Goal: Contribute content: Add original content to the website for others to see

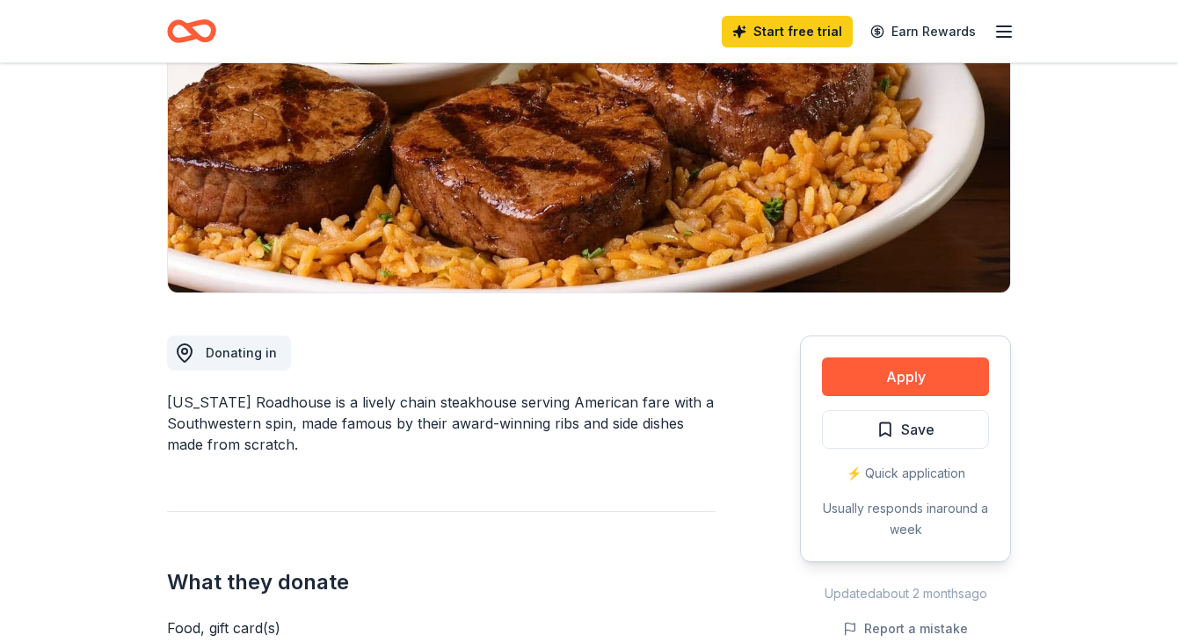
scroll to position [180, 0]
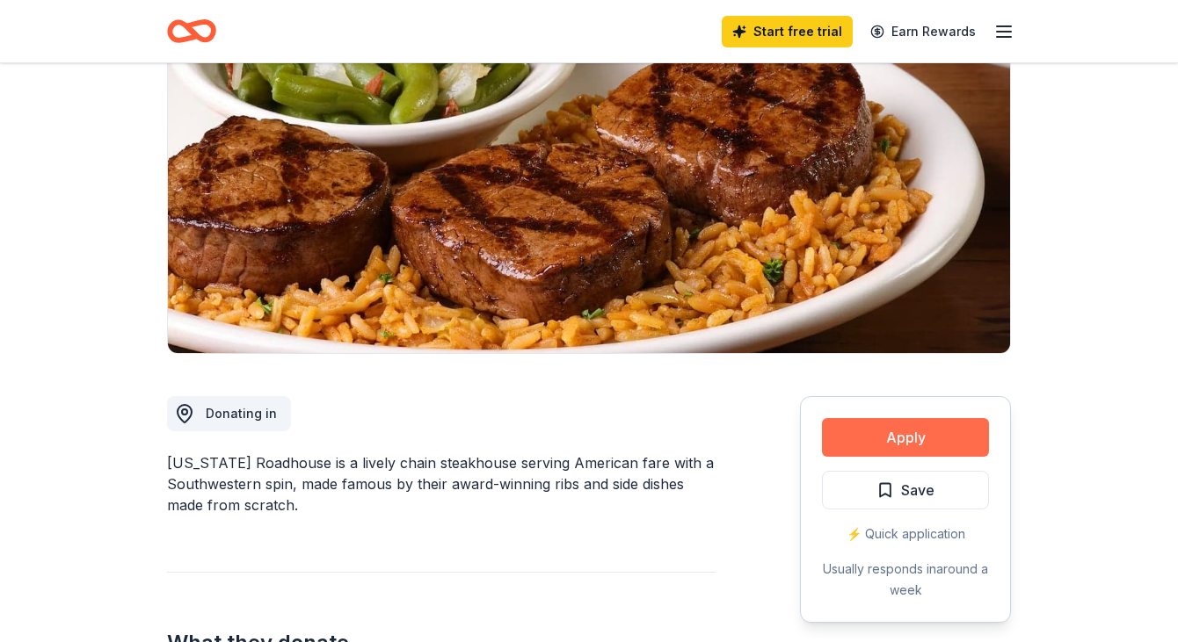
click at [860, 431] on button "Apply" at bounding box center [905, 437] width 167 height 39
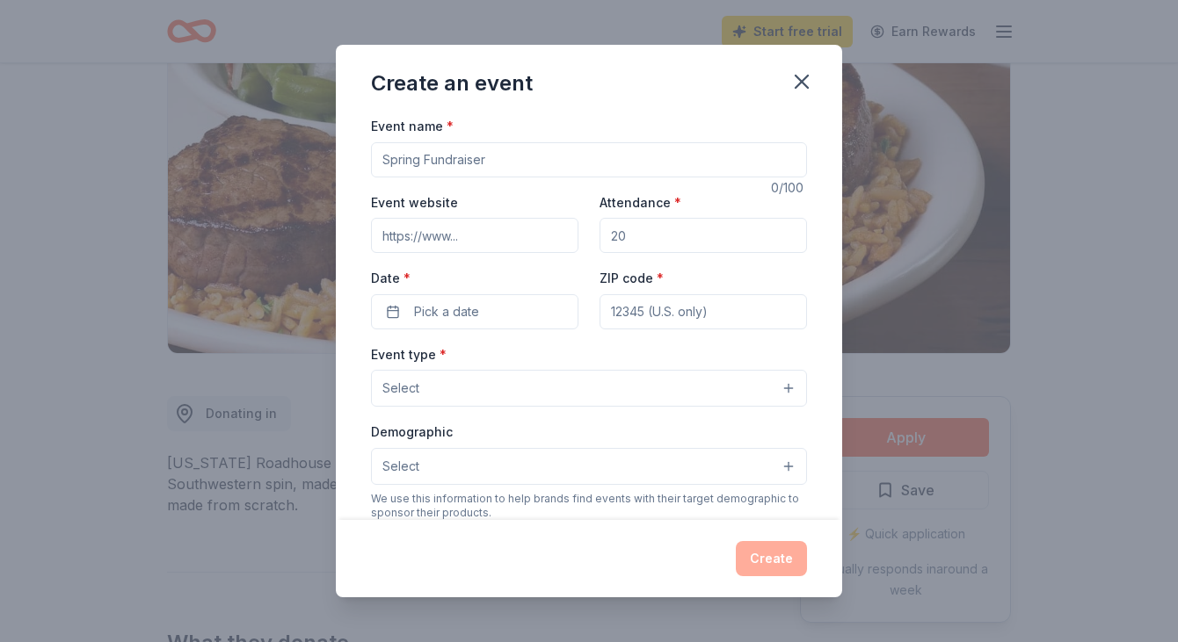
click at [445, 163] on input "Event name *" at bounding box center [589, 159] width 436 height 35
type input "Yearbook Giveway Raffle"
click at [518, 242] on input "Event website" at bounding box center [474, 235] width 207 height 35
paste input "[URL][DOMAIN_NAME]"
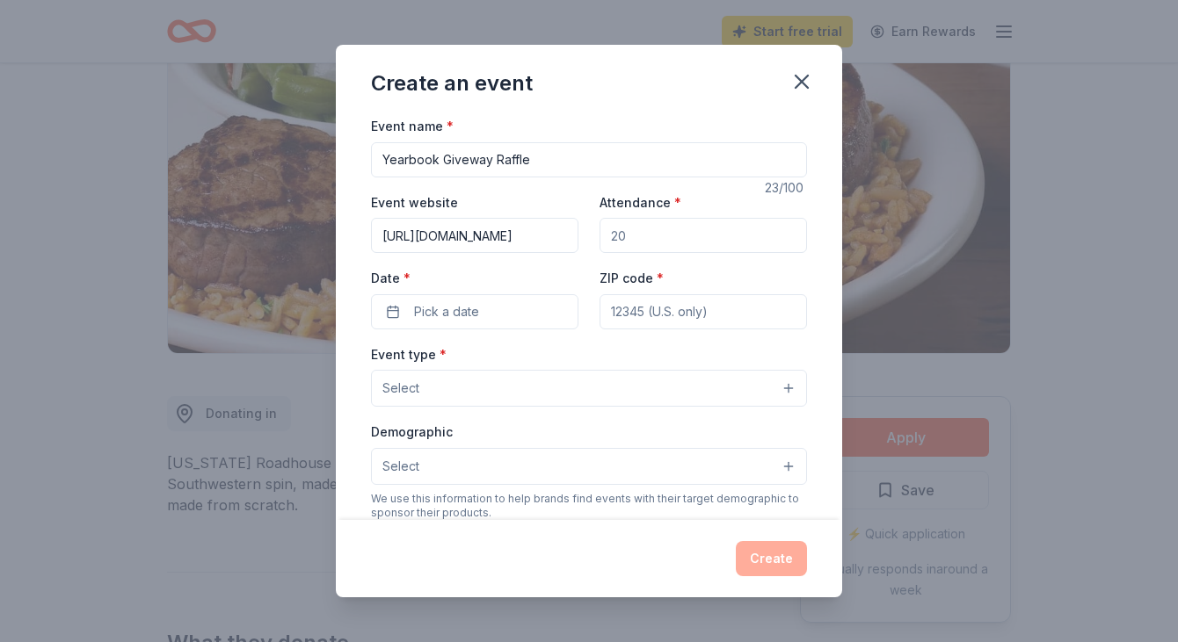
type input "[URL][DOMAIN_NAME]"
click at [656, 233] on input "Attendance *" at bounding box center [702, 235] width 207 height 35
type input "200"
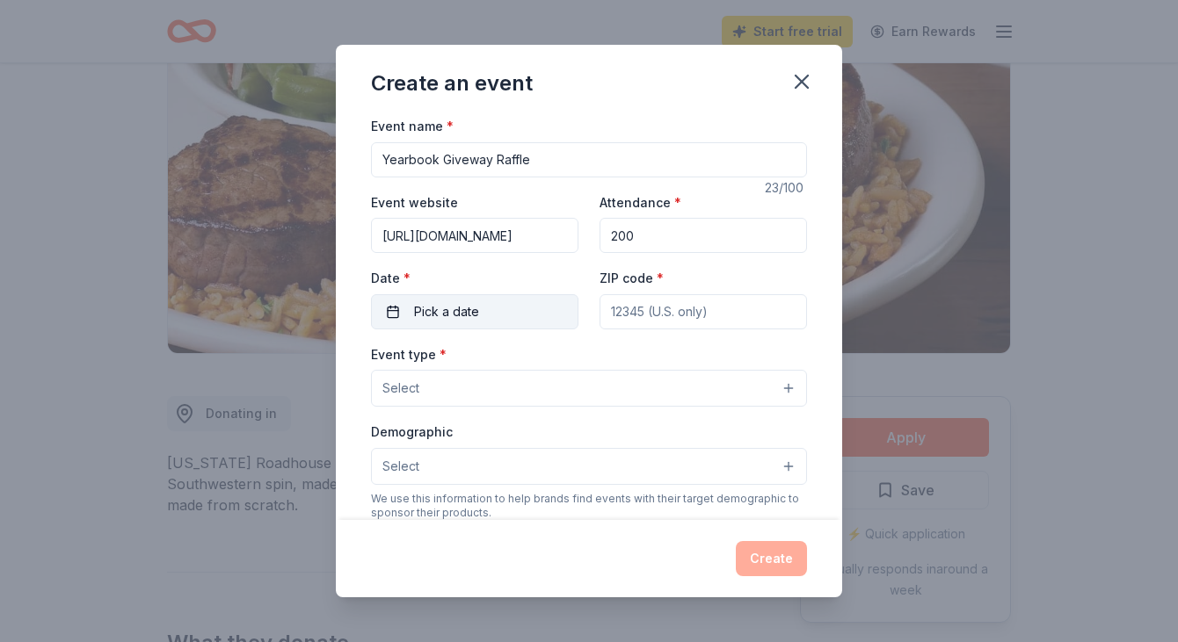
click at [547, 313] on button "Pick a date" at bounding box center [474, 311] width 207 height 35
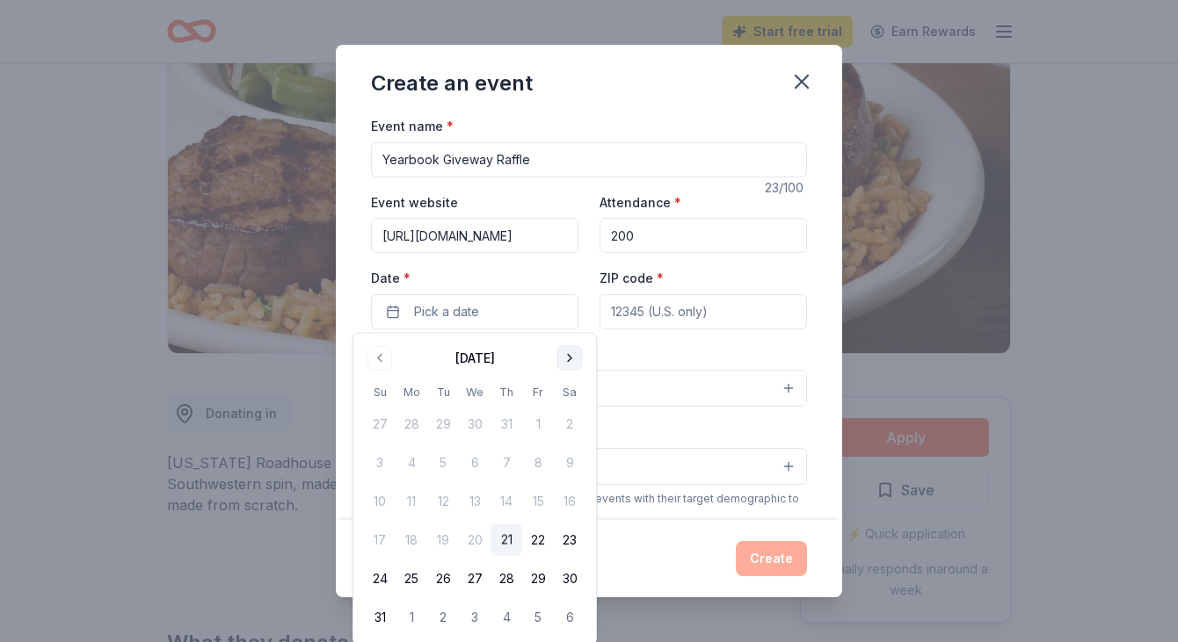
click at [572, 351] on button "Go to next month" at bounding box center [569, 358] width 25 height 25
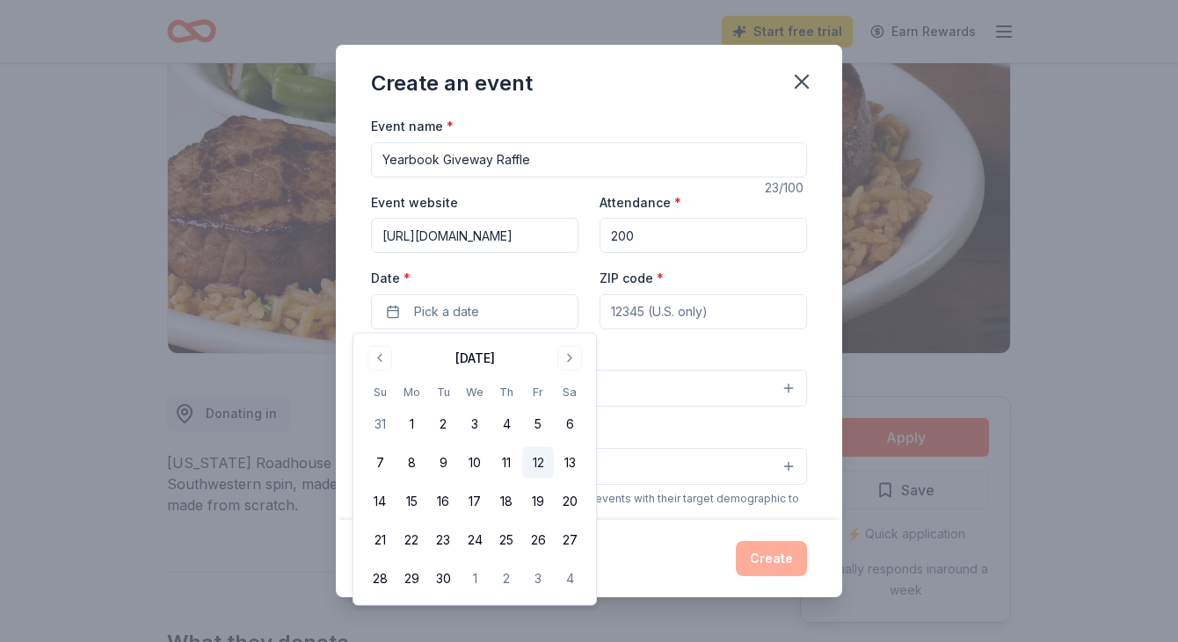
click at [529, 460] on button "12" at bounding box center [538, 463] width 32 height 32
click at [538, 538] on button "26" at bounding box center [538, 541] width 32 height 32
click at [679, 354] on div "Event type * Select" at bounding box center [589, 376] width 436 height 64
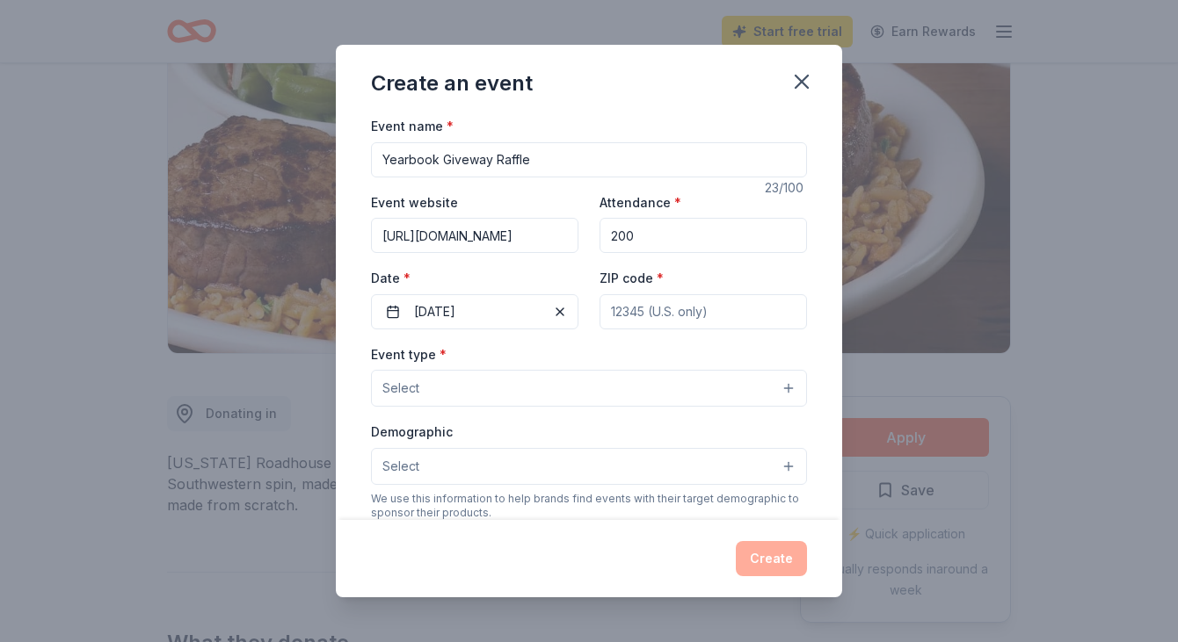
click at [653, 313] on input "ZIP code *" at bounding box center [702, 311] width 207 height 35
type input "25701"
click at [535, 389] on button "Select" at bounding box center [589, 388] width 436 height 37
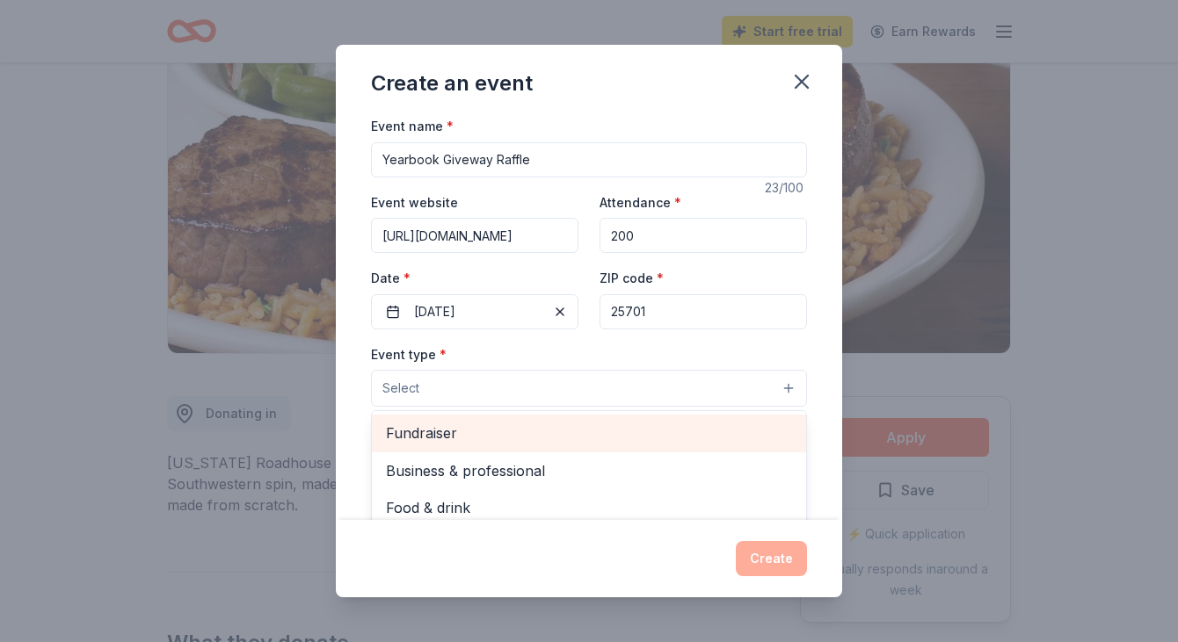
click at [517, 431] on span "Fundraiser" at bounding box center [589, 433] width 406 height 23
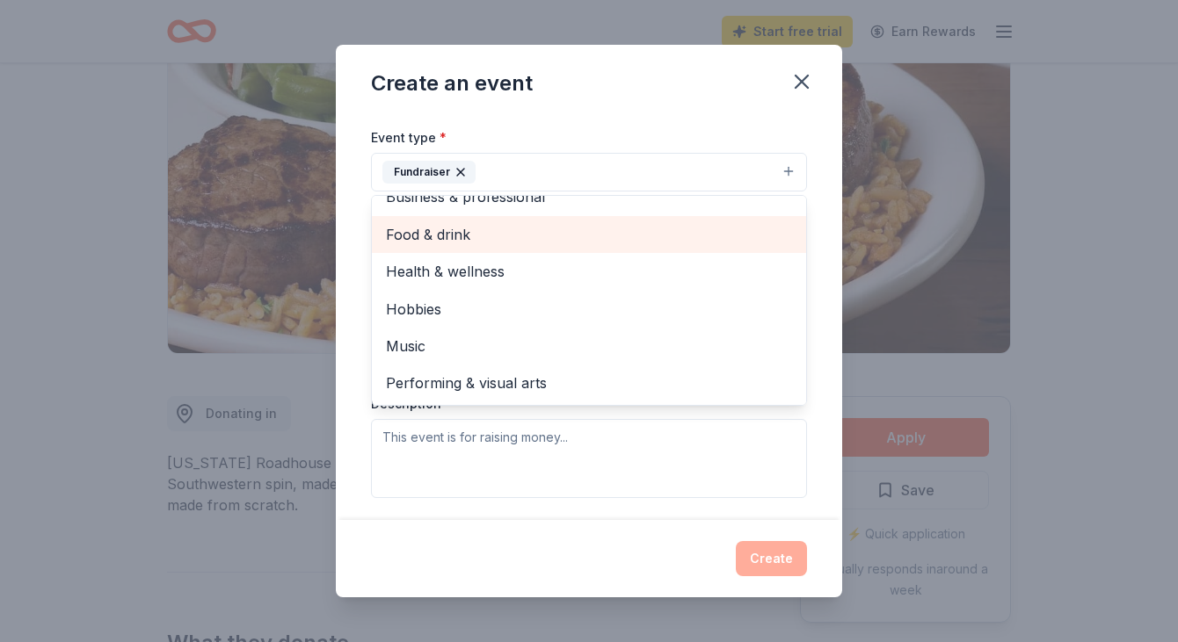
scroll to position [220, 0]
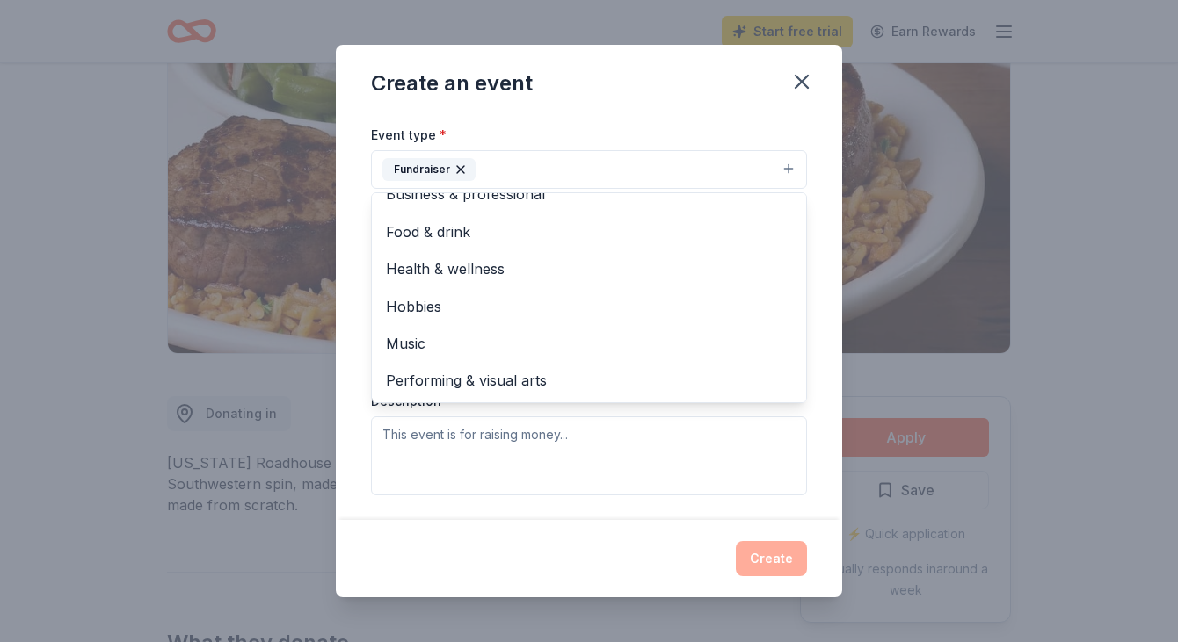
click at [357, 433] on div "Event name * Yearbook Giveway Raffle 23 /100 Event website [URL][DOMAIN_NAME] A…" at bounding box center [589, 317] width 506 height 405
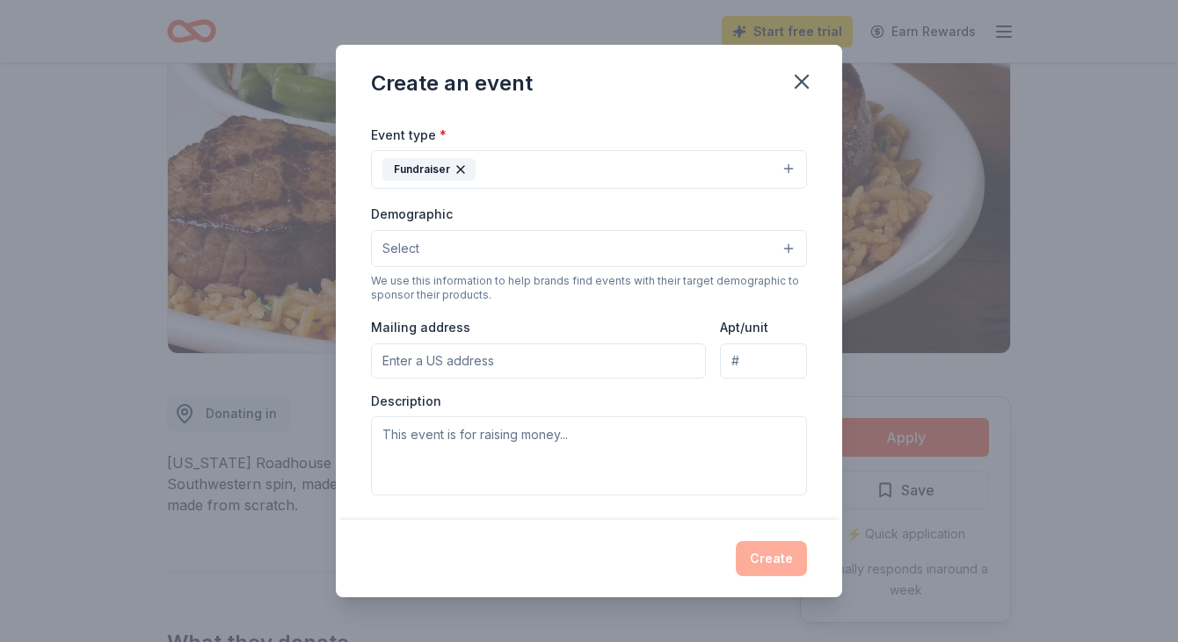
click at [439, 251] on button "Select" at bounding box center [589, 248] width 436 height 37
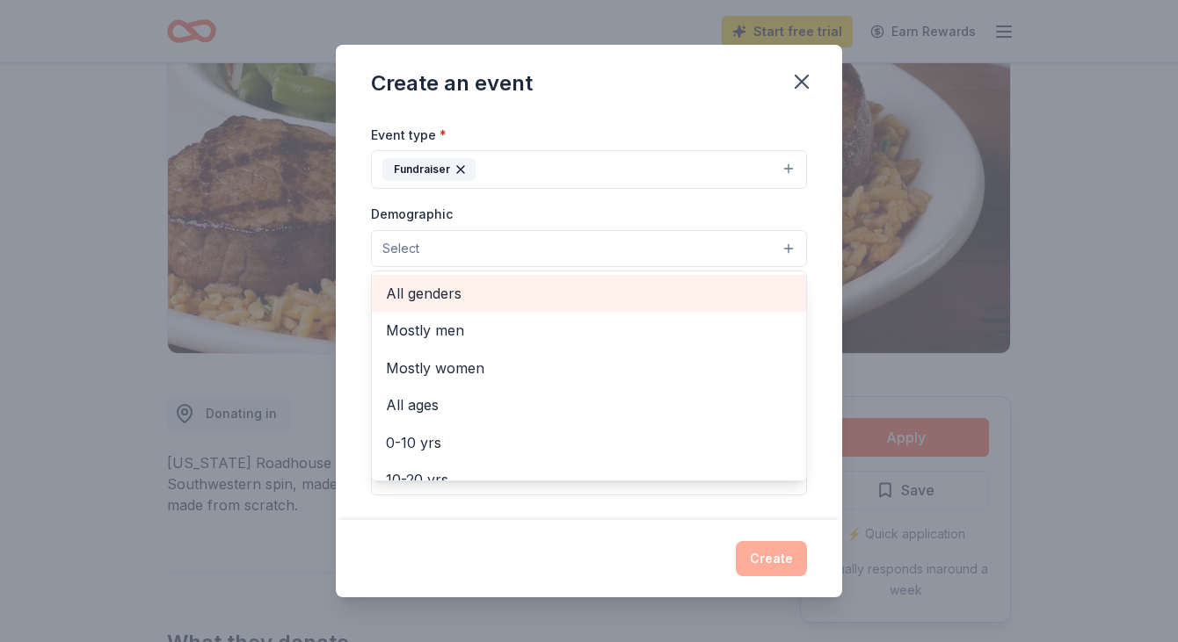
click at [432, 285] on span "All genders" at bounding box center [589, 293] width 406 height 23
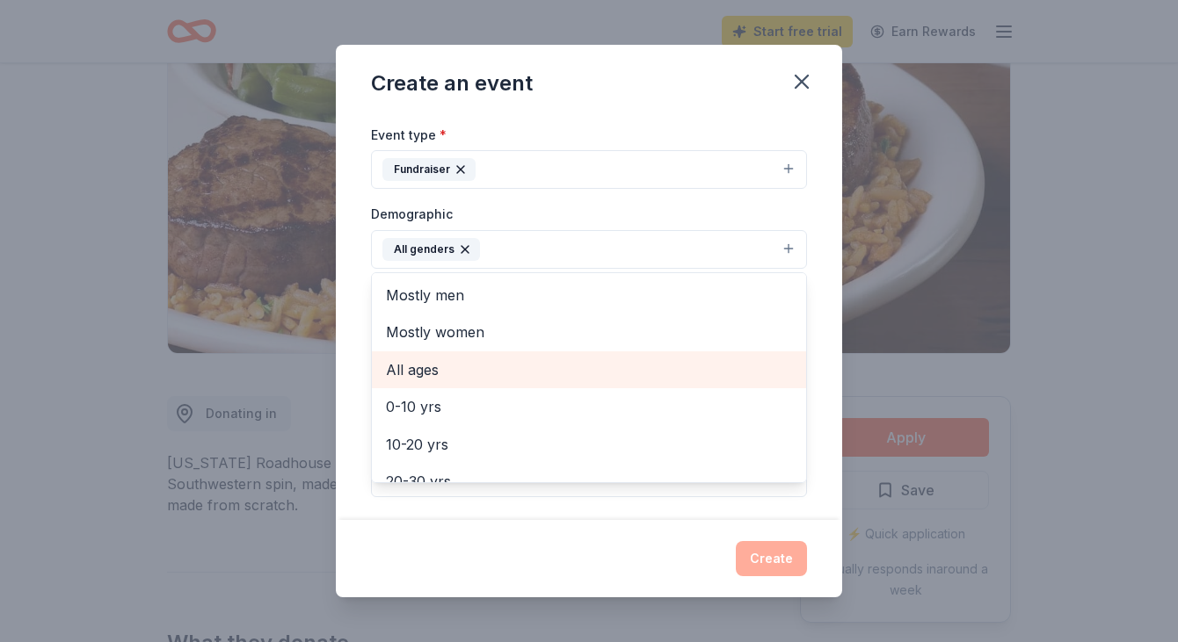
click at [439, 365] on span "All ages" at bounding box center [589, 370] width 406 height 23
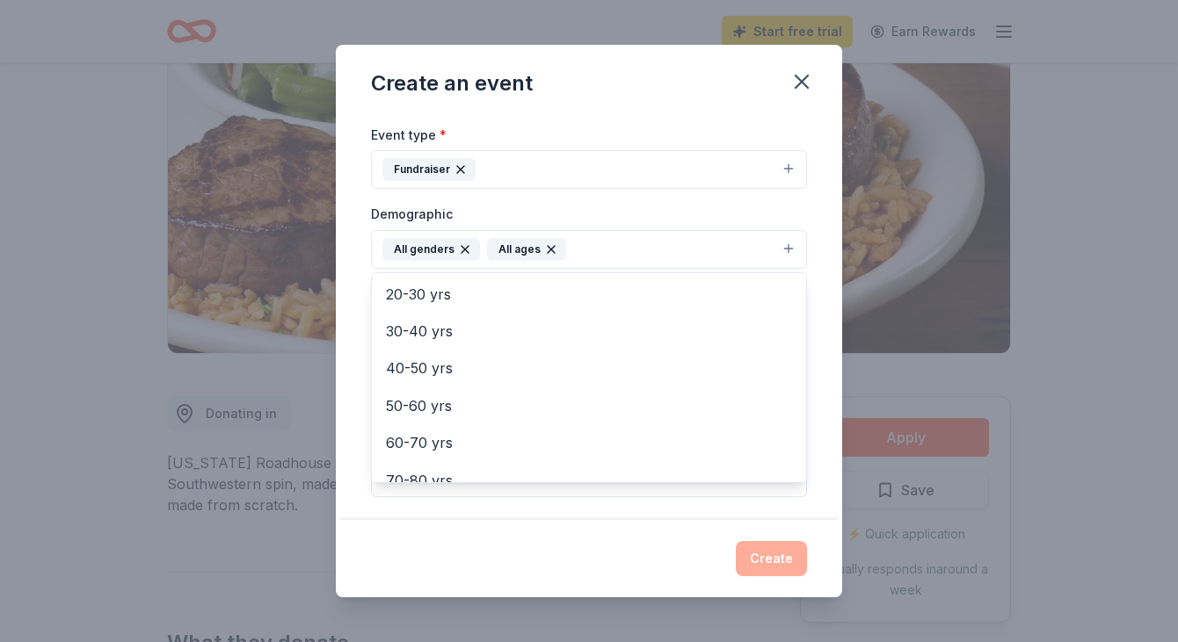
scroll to position [197, 0]
click at [354, 357] on div "Event name * Yearbook Giveway Raffle 23 /100 Event website [URL][DOMAIN_NAME] A…" at bounding box center [589, 317] width 506 height 405
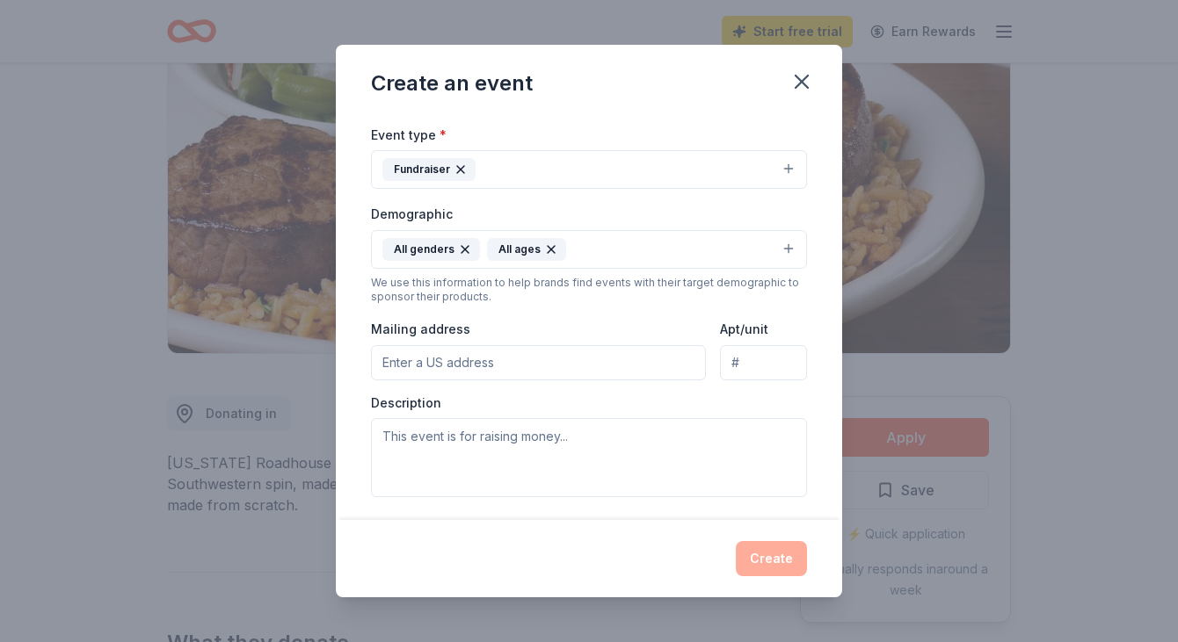
click at [438, 362] on input "Mailing address" at bounding box center [538, 362] width 335 height 35
type input "[STREET_ADDRESS]"
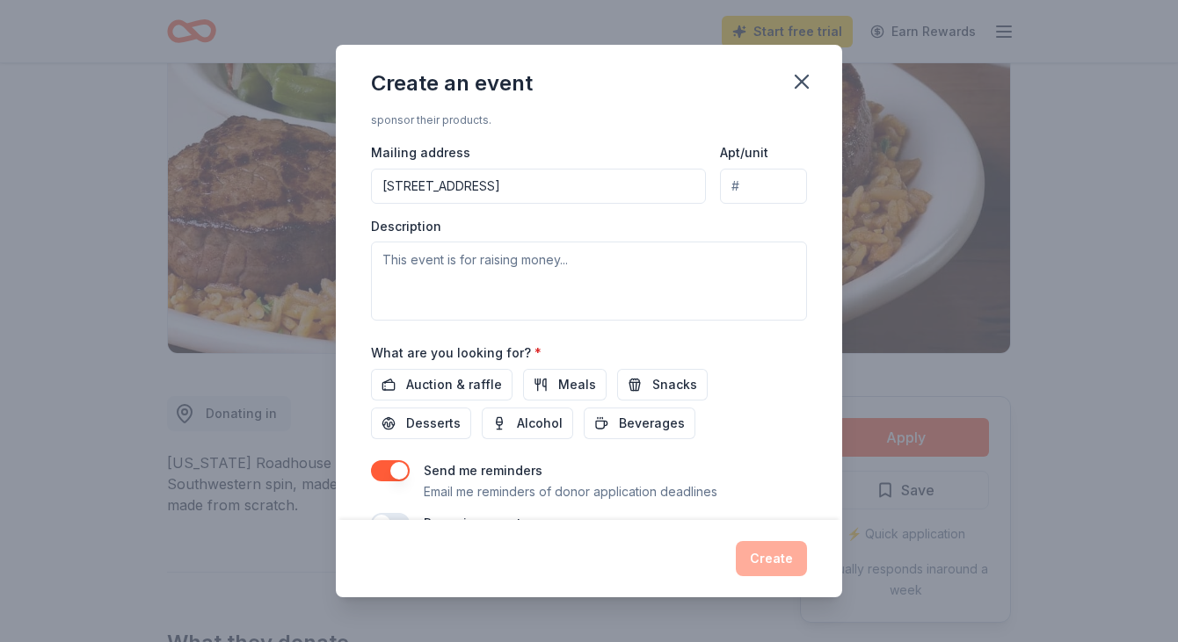
scroll to position [438, 0]
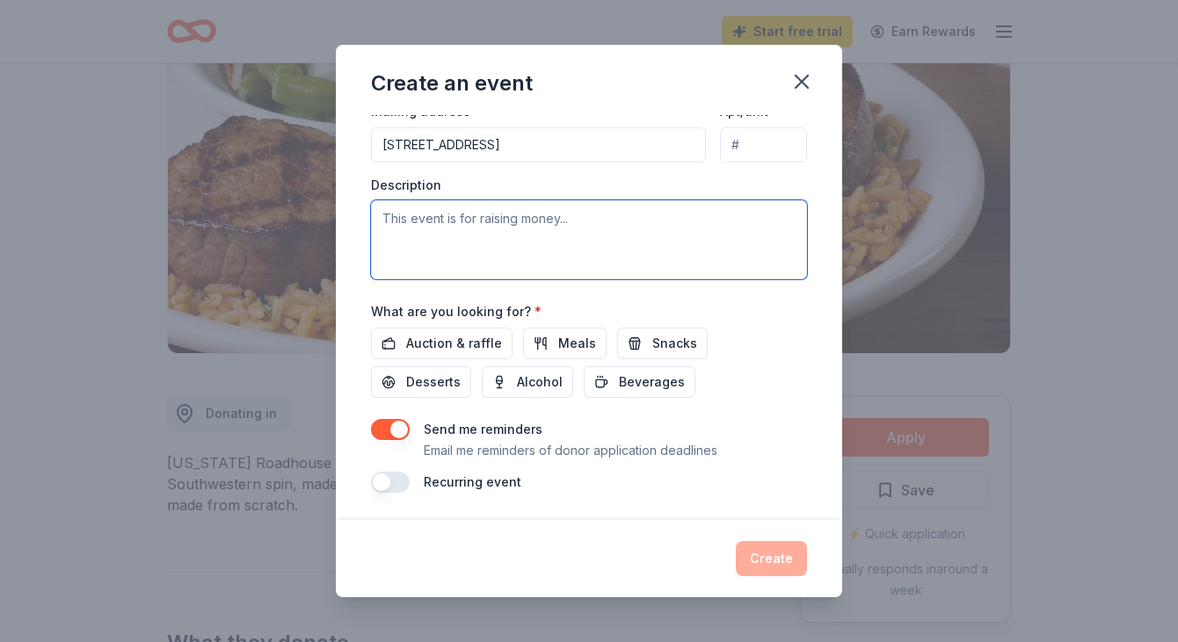
click at [500, 221] on textarea at bounding box center [589, 239] width 436 height 79
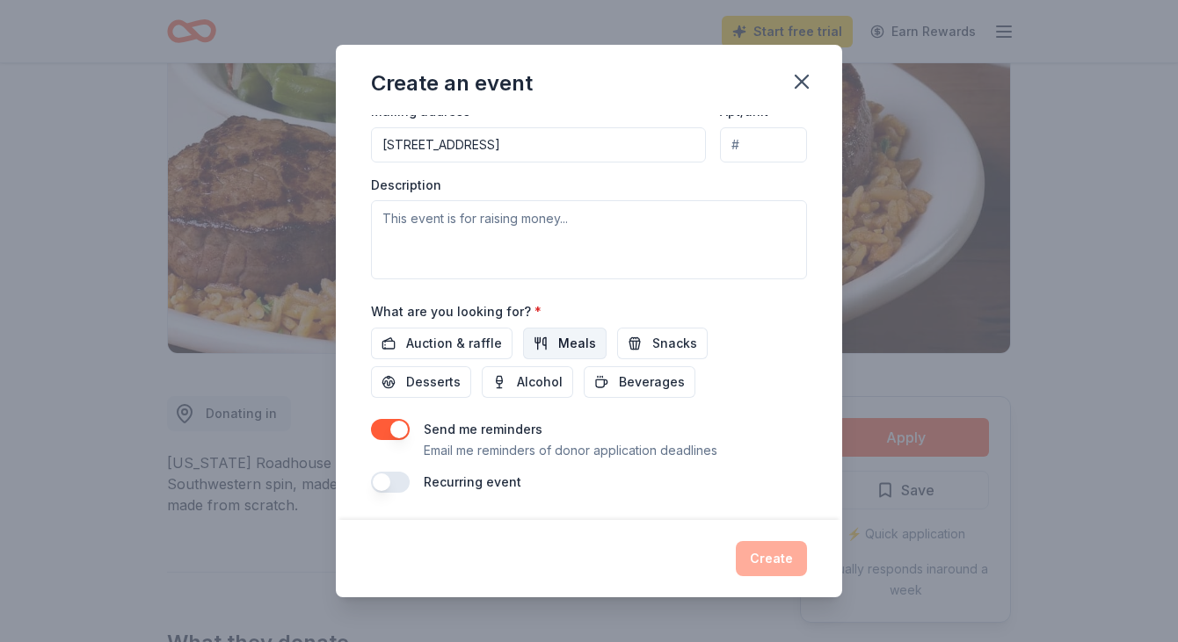
click at [561, 349] on span "Meals" at bounding box center [577, 343] width 38 height 21
click at [485, 344] on span "Auction & raffle" at bounding box center [454, 343] width 96 height 21
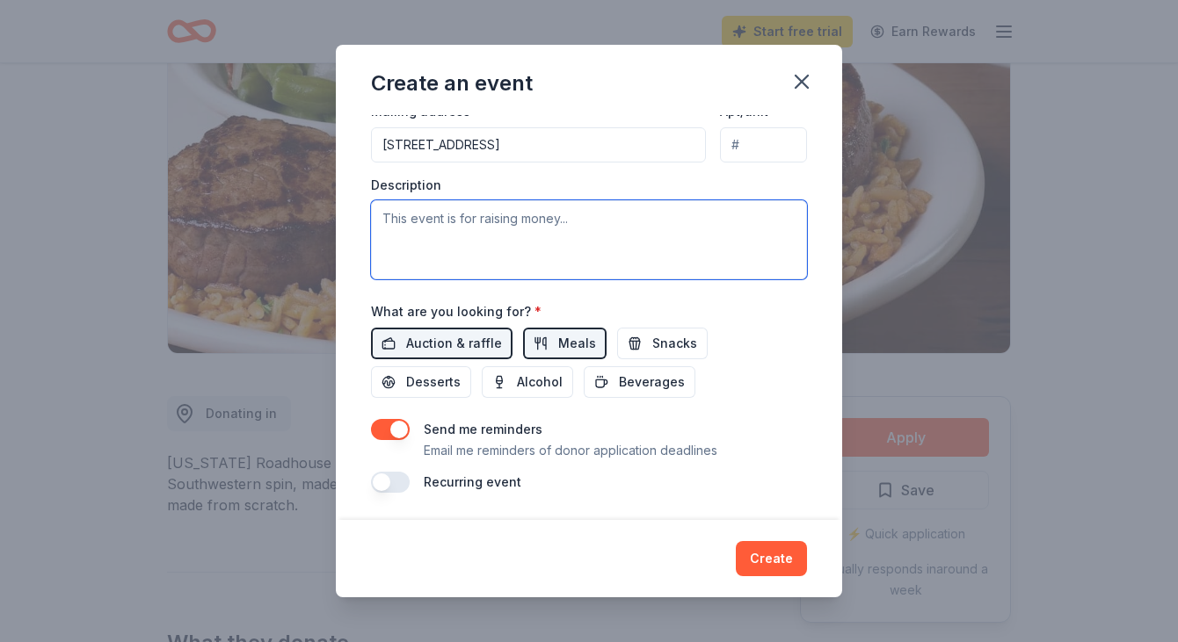
click at [485, 237] on textarea at bounding box center [589, 239] width 436 height 79
paste textarea "L ipsu dolo sitamet conse adi elit. Se doei te [Inci Utla], etd M al enimadm ve…"
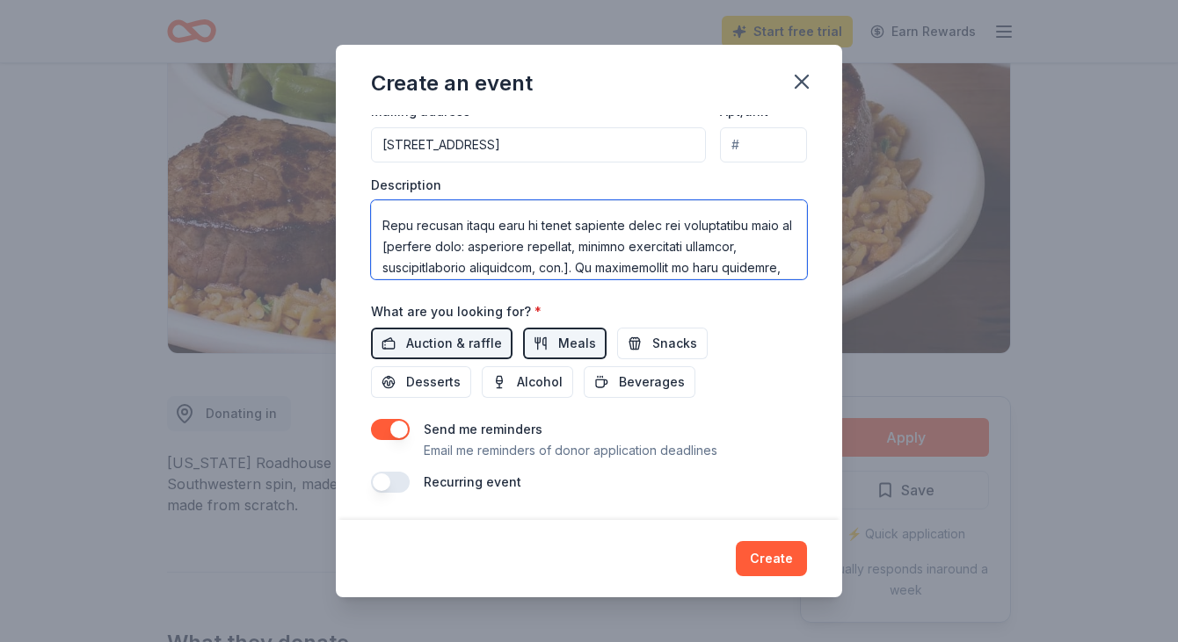
scroll to position [0, 0]
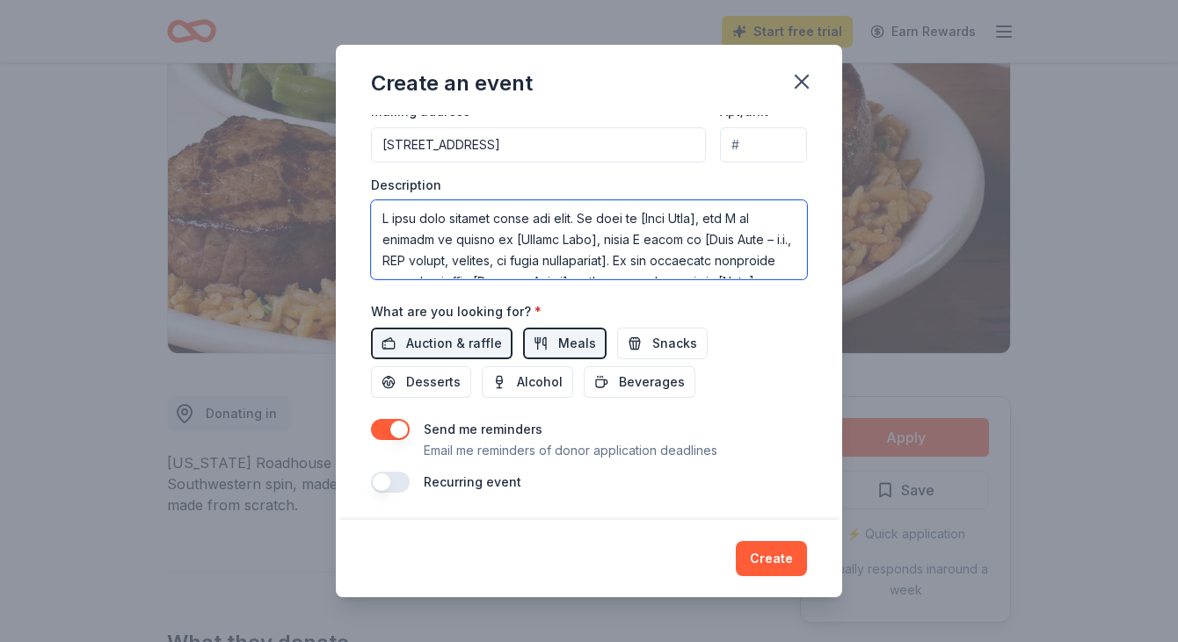
drag, startPoint x: 591, startPoint y: 215, endPoint x: 362, endPoint y: 219, distance: 228.5
click at [362, 219] on div "Event name * Yearbook Giveway Raffle 23 /100 Event website [URL][DOMAIN_NAME] A…" at bounding box center [589, 317] width 506 height 405
drag, startPoint x: 525, startPoint y: 218, endPoint x: 452, endPoint y: 217, distance: 72.9
click at [452, 217] on textarea "My name is [Your Name], and I am writing on behalf of [School Name], where I se…" at bounding box center [589, 239] width 436 height 79
drag, startPoint x: 702, startPoint y: 221, endPoint x: 786, endPoint y: 224, distance: 83.6
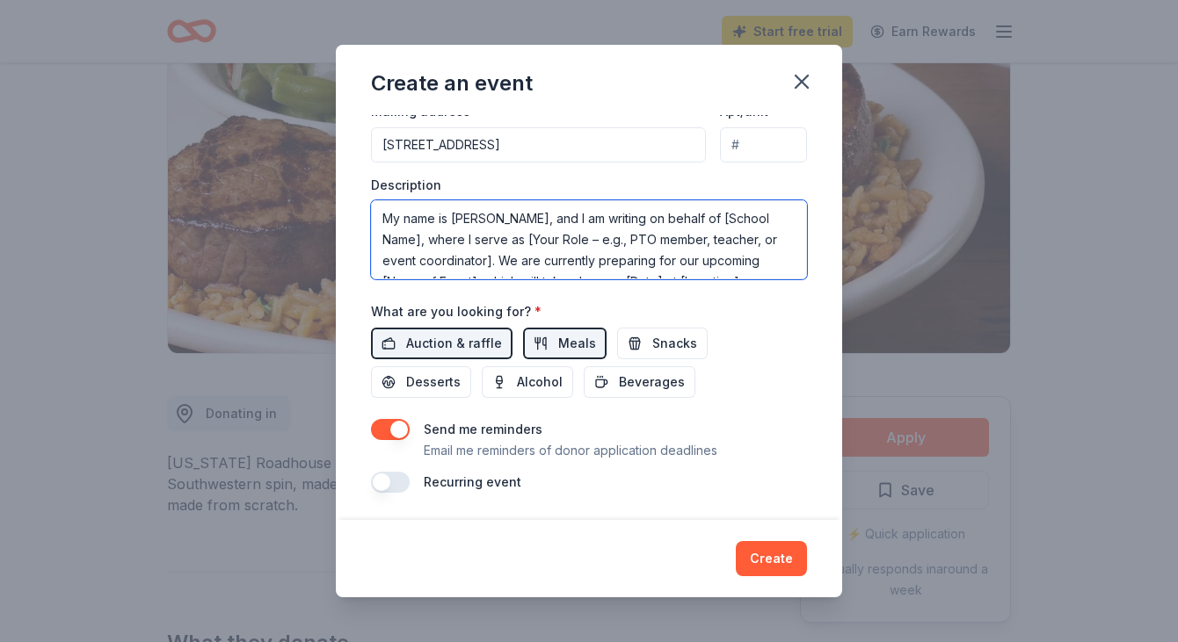
click at [786, 224] on textarea "My name is [PERSON_NAME], and I am writing on behalf of [School Name], where I …" at bounding box center [589, 239] width 436 height 79
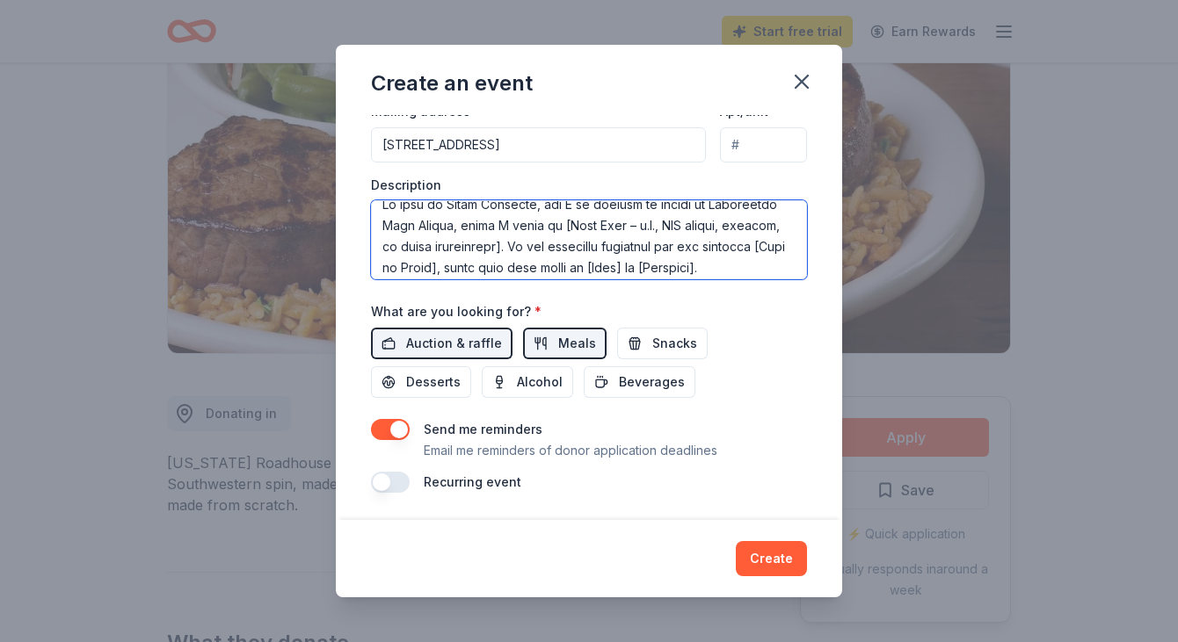
scroll to position [17, 0]
drag, startPoint x: 559, startPoint y: 238, endPoint x: 506, endPoint y: 246, distance: 53.3
click at [506, 246] on textarea at bounding box center [589, 239] width 436 height 79
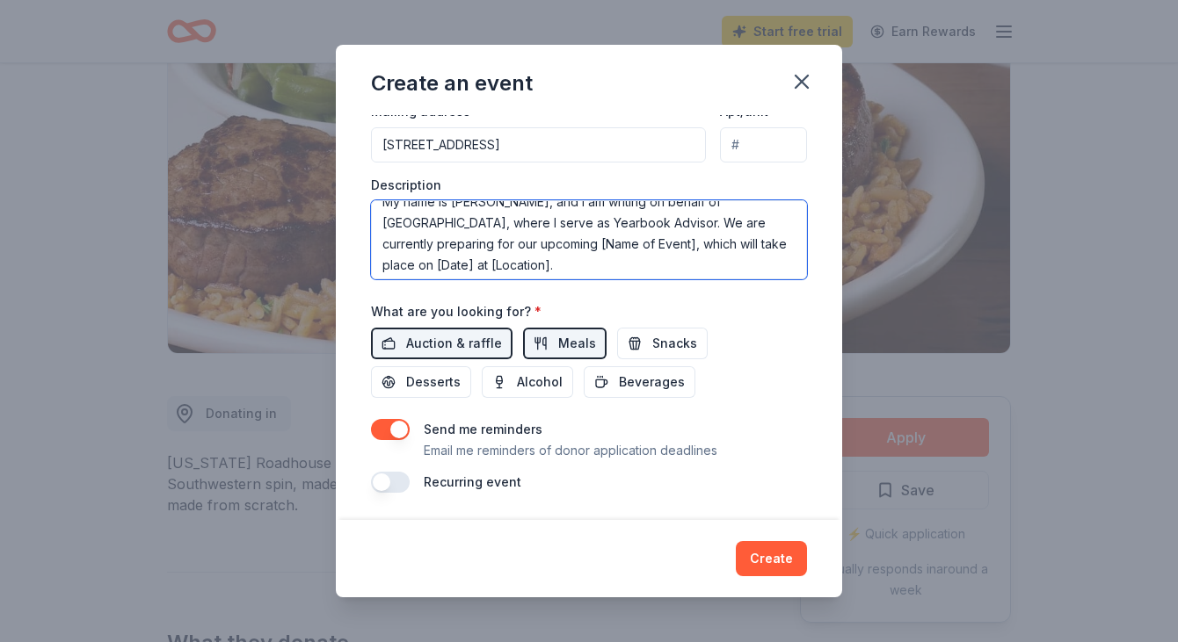
drag, startPoint x: 547, startPoint y: 242, endPoint x: 638, endPoint y: 245, distance: 91.5
click at [638, 245] on textarea "My name is [PERSON_NAME], and I am writing on behalf of [GEOGRAPHIC_DATA], wher…" at bounding box center [589, 239] width 436 height 79
drag, startPoint x: 494, startPoint y: 265, endPoint x: 381, endPoint y: 259, distance: 113.5
click at [381, 259] on textarea "My name is [PERSON_NAME], and I am writing on behalf of [GEOGRAPHIC_DATA], wher…" at bounding box center [589, 239] width 436 height 79
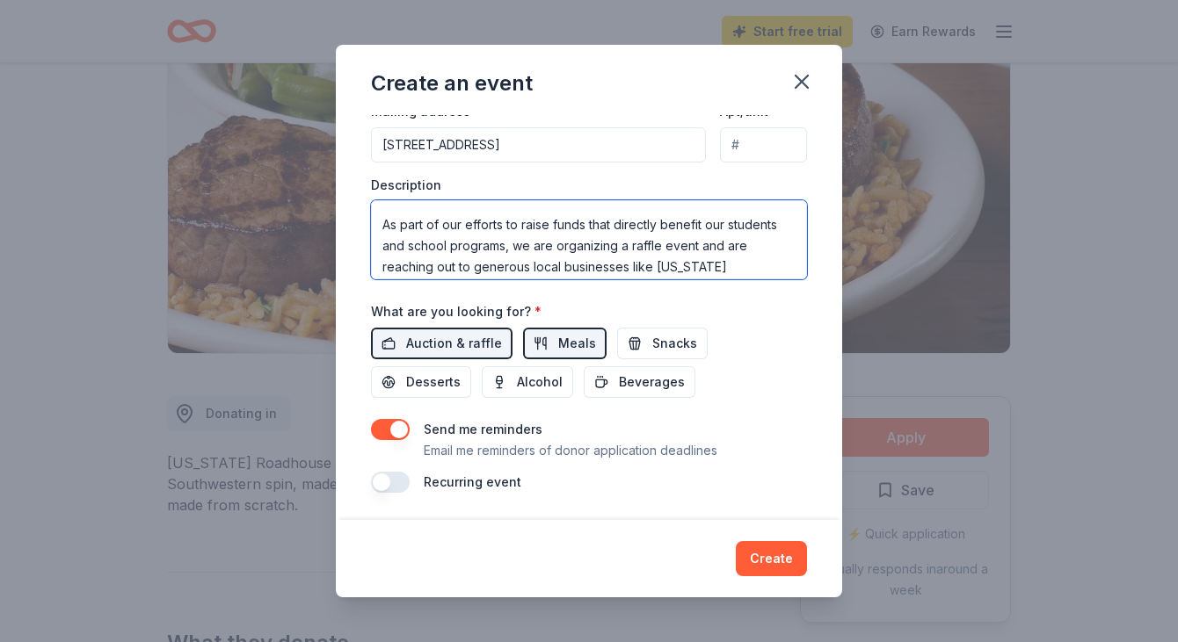
scroll to position [108, 0]
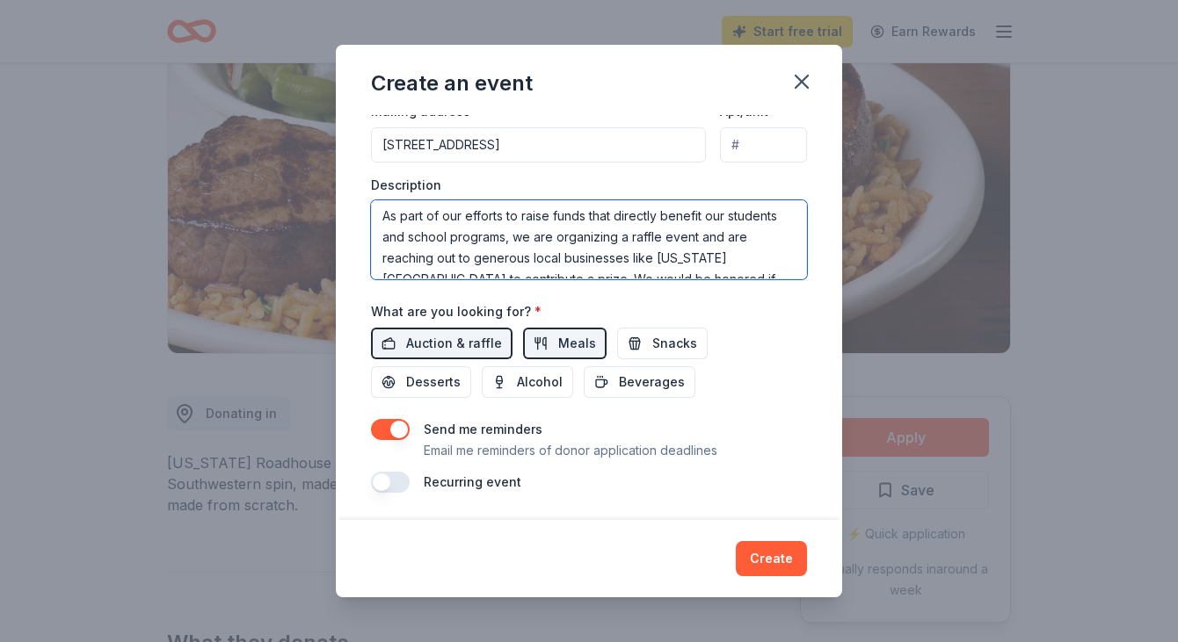
drag, startPoint x: 504, startPoint y: 235, endPoint x: 406, endPoint y: 236, distance: 98.4
click at [407, 236] on textarea "My name is [PERSON_NAME], and I am writing on behalf of [GEOGRAPHIC_DATA], wher…" at bounding box center [589, 239] width 436 height 79
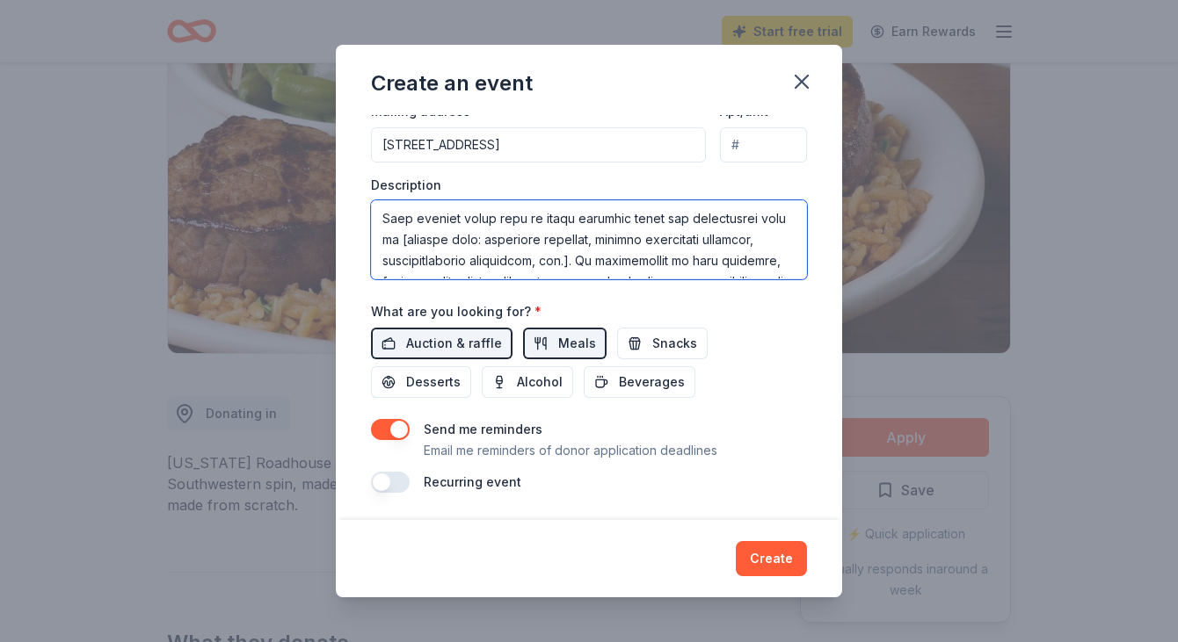
scroll to position [252, 0]
drag, startPoint x: 381, startPoint y: 238, endPoint x: 431, endPoint y: 247, distance: 51.7
click at [432, 248] on textarea at bounding box center [589, 239] width 436 height 79
drag, startPoint x: 547, startPoint y: 218, endPoint x: 562, endPoint y: 260, distance: 45.1
click at [562, 260] on textarea at bounding box center [589, 239] width 436 height 79
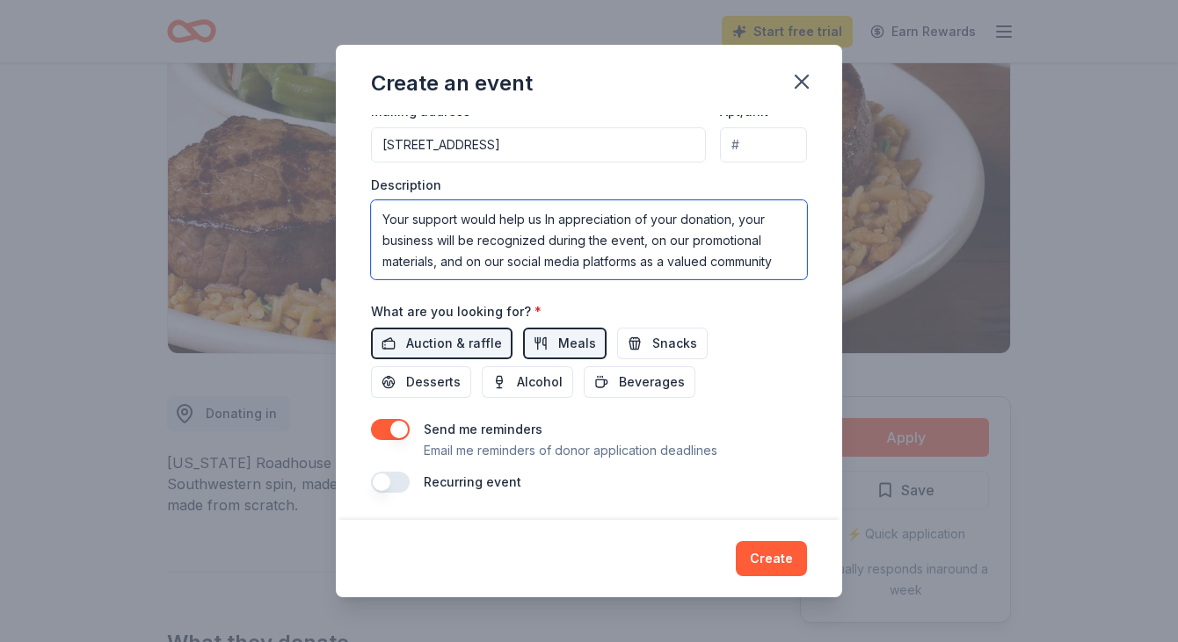
click at [548, 241] on textarea "My name is [PERSON_NAME], and I am writing on behalf of [GEOGRAPHIC_DATA], wher…" at bounding box center [589, 239] width 436 height 79
drag, startPoint x: 625, startPoint y: 238, endPoint x: 657, endPoint y: 241, distance: 32.6
click at [657, 241] on textarea "My name is [PERSON_NAME], and I am writing on behalf of [GEOGRAPHIC_DATA], wher…" at bounding box center [589, 239] width 436 height 79
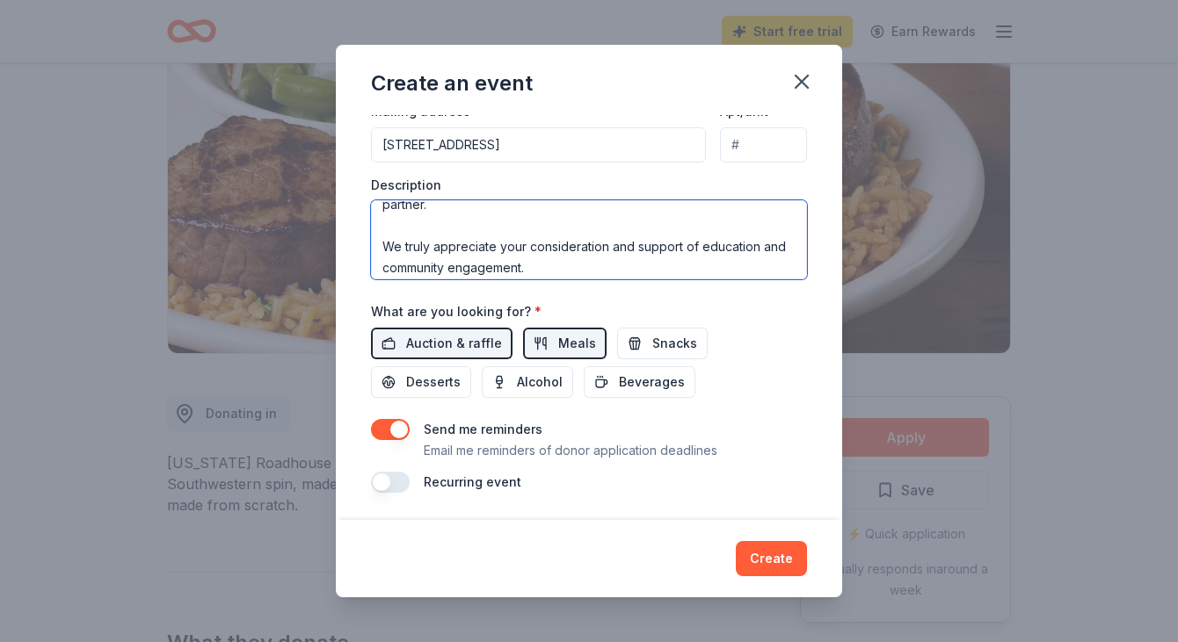
scroll to position [337, 0]
type textarea "My name is [PERSON_NAME], and I am writing on behalf of [GEOGRAPHIC_DATA], wher…"
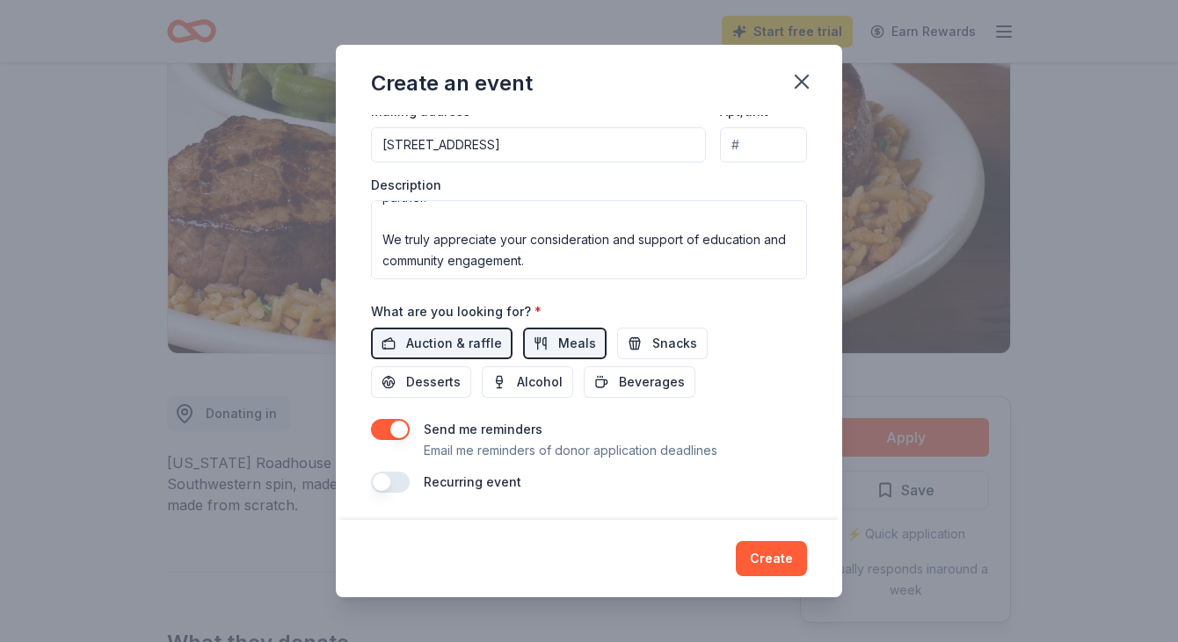
click at [403, 424] on button "button" at bounding box center [390, 429] width 39 height 21
click at [762, 565] on button "Create" at bounding box center [771, 558] width 71 height 35
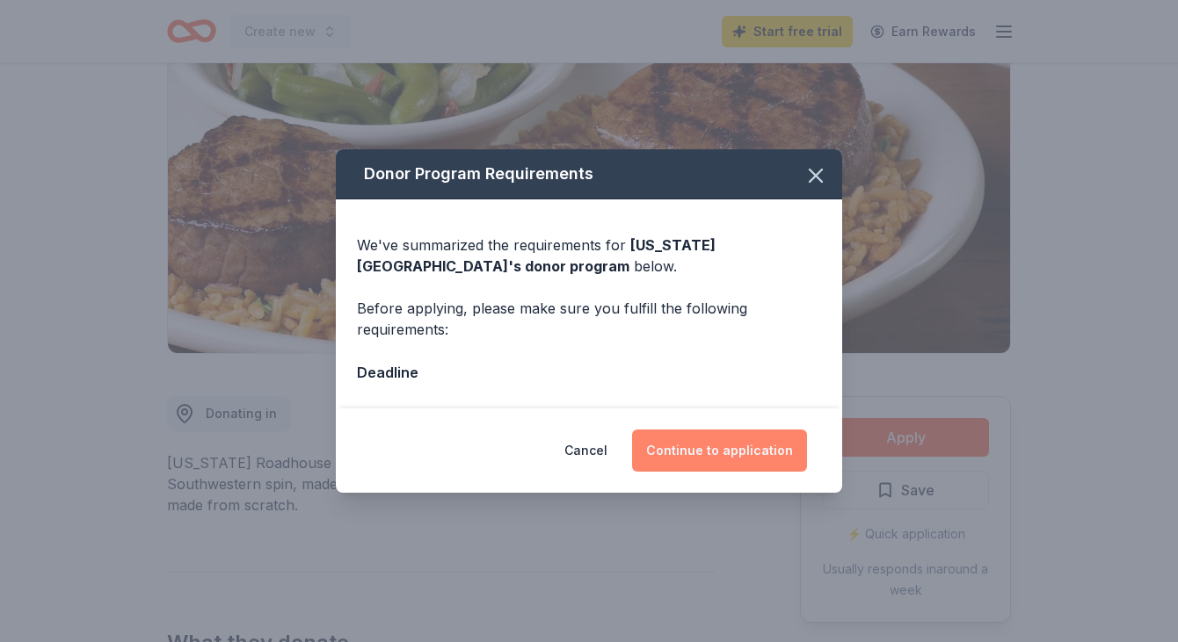
click at [727, 460] on button "Continue to application" at bounding box center [719, 451] width 175 height 42
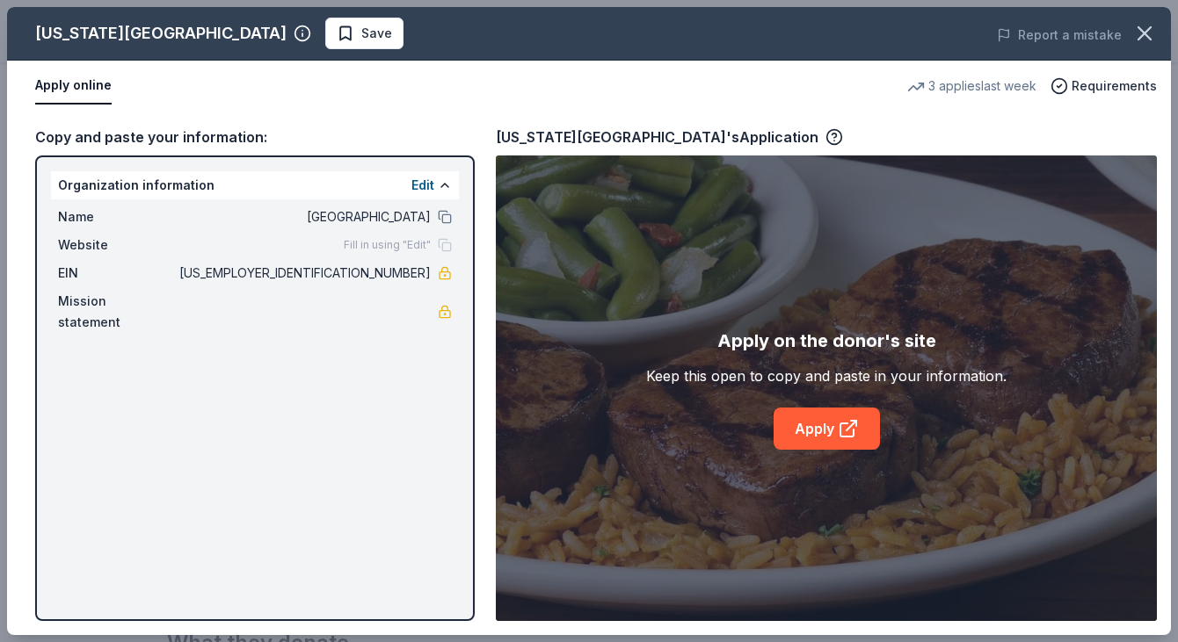
click at [803, 425] on div "[US_STATE] Roadhouse Save Report a mistake Apply online 3 applies last week Req…" at bounding box center [589, 321] width 1164 height 628
click at [849, 419] on div "[US_STATE] Roadhouse Save Report a mistake Apply online 3 applies last week Req…" at bounding box center [589, 321] width 1164 height 628
click at [128, 303] on div "[US_STATE] Roadhouse Save Report a mistake Apply online 3 applies last week Req…" at bounding box center [589, 321] width 1164 height 628
click at [726, 137] on div "[US_STATE] Roadhouse Save Report a mistake Apply online 3 applies last week Req…" at bounding box center [589, 321] width 1164 height 628
click at [1150, 33] on icon "button" at bounding box center [1144, 33] width 25 height 25
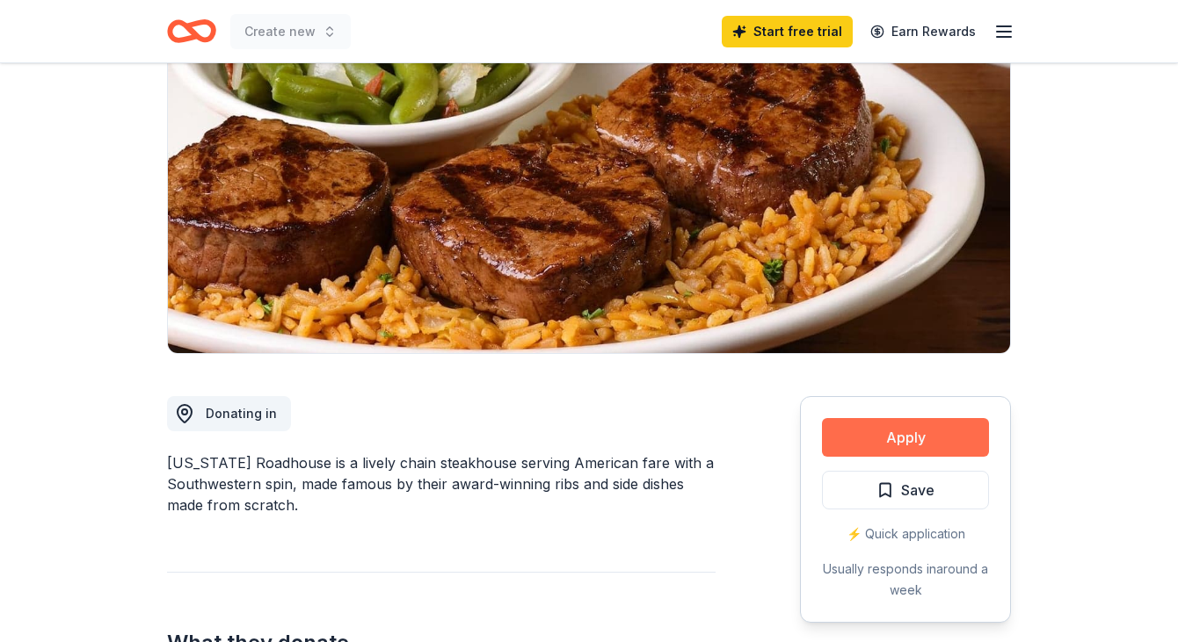
click at [874, 438] on button "Apply" at bounding box center [905, 437] width 167 height 39
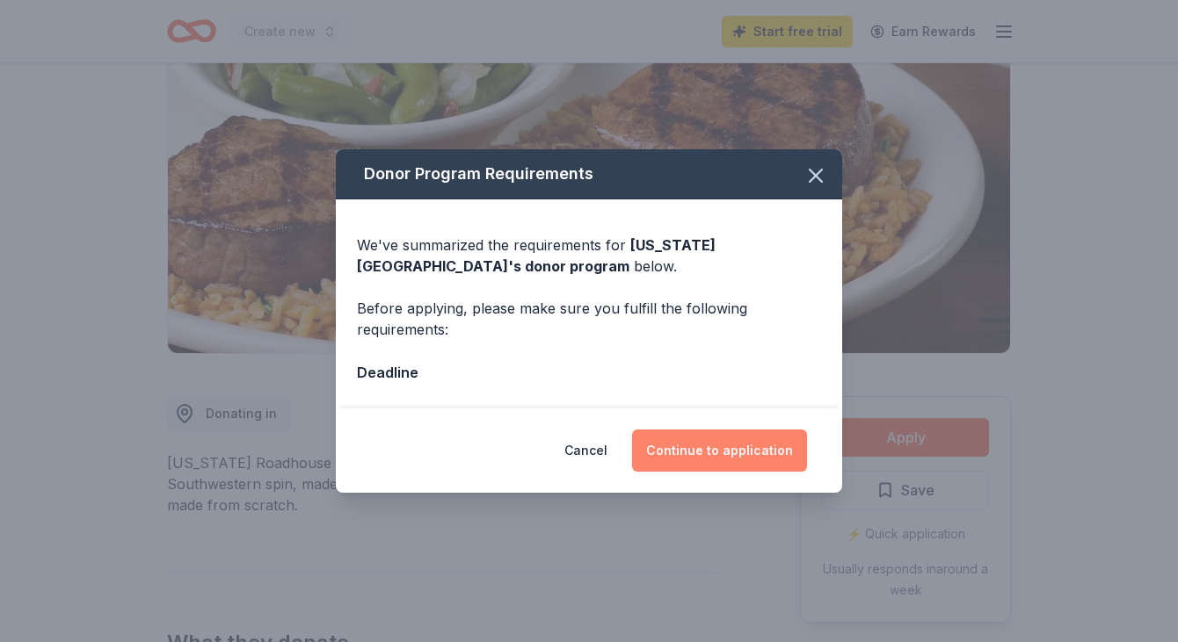
click at [745, 458] on button "Continue to application" at bounding box center [719, 451] width 175 height 42
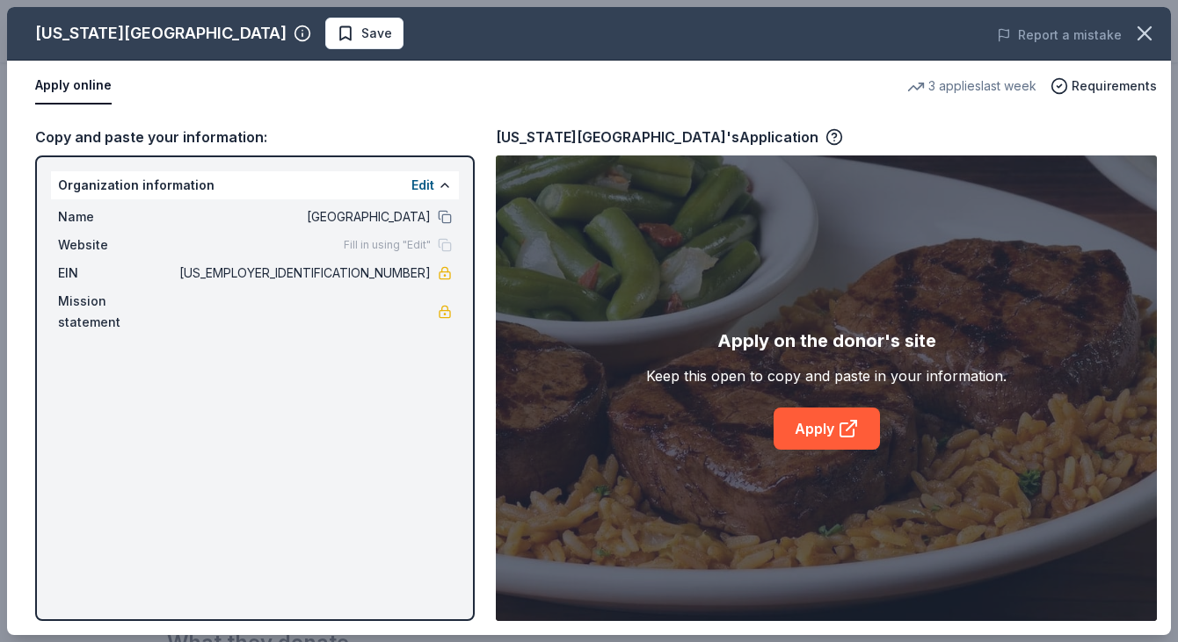
click at [803, 435] on div "[US_STATE] Roadhouse Save Report a mistake Apply online 3 applies last week Req…" at bounding box center [589, 321] width 1164 height 628
click at [852, 426] on div "[US_STATE] Roadhouse Save Report a mistake Apply online 3 applies last week Req…" at bounding box center [589, 321] width 1164 height 628
click at [1067, 92] on div "[US_STATE] Roadhouse Save Report a mistake Apply online 3 applies last week Req…" at bounding box center [589, 321] width 1164 height 628
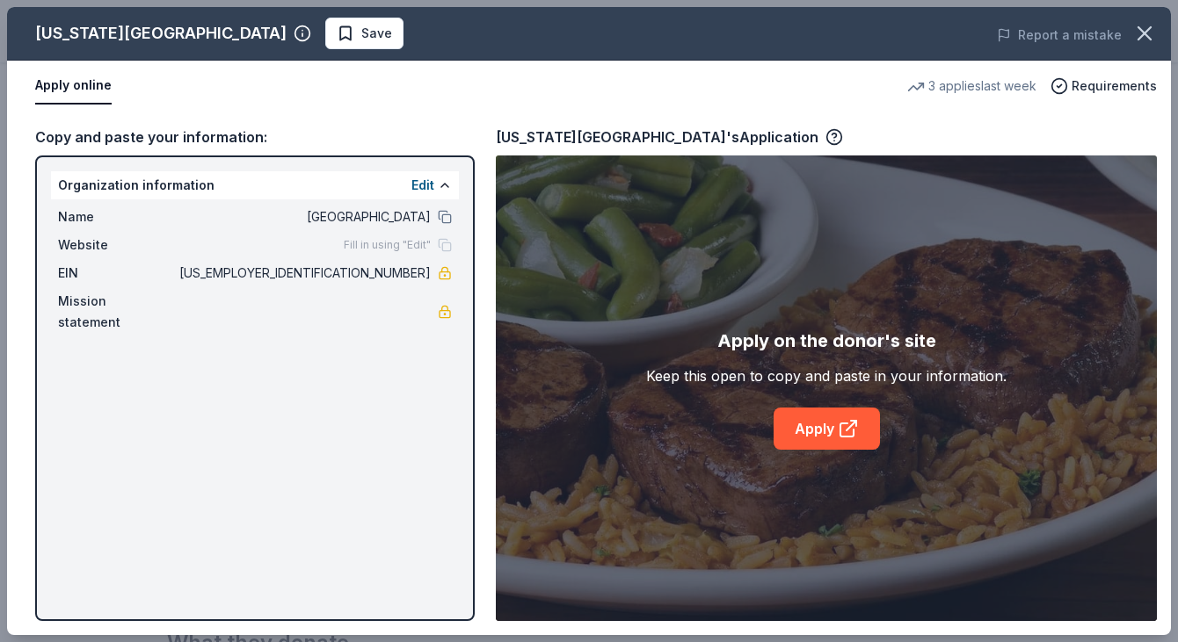
click at [842, 427] on div "[US_STATE] Roadhouse Save Report a mistake Apply online 3 applies last week Req…" at bounding box center [589, 321] width 1164 height 628
